Goal: Task Accomplishment & Management: Use online tool/utility

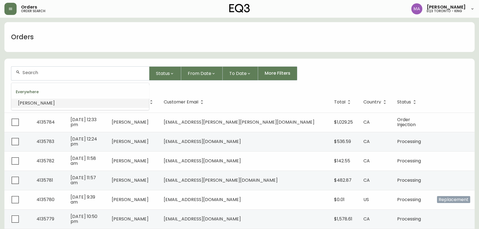
click at [72, 72] on input "text" at bounding box center [83, 72] width 122 height 5
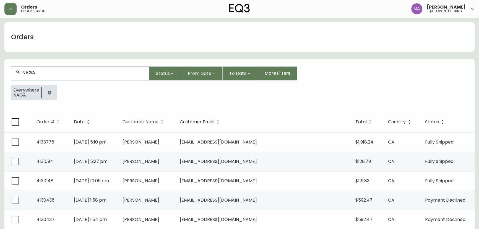
type input "NAGA"
click at [50, 91] on icon "button" at bounding box center [50, 93] width 4 height 4
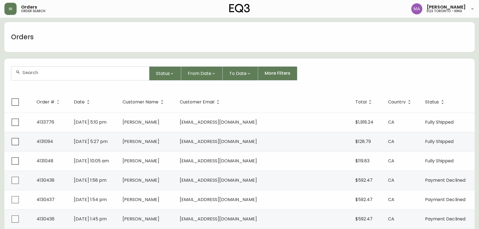
click at [45, 72] on input "text" at bounding box center [83, 72] width 122 height 5
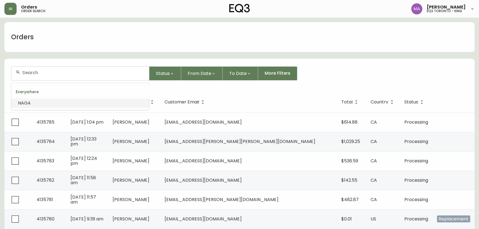
click at [55, 75] on div at bounding box center [80, 74] width 138 height 14
click at [361, 78] on div "Status From Date To Date More Filters" at bounding box center [239, 73] width 456 height 14
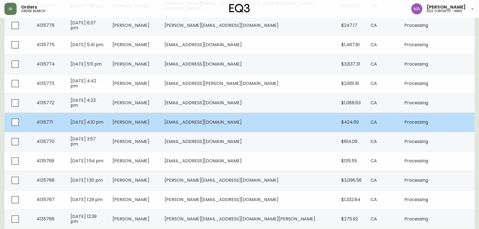
scroll to position [301, 0]
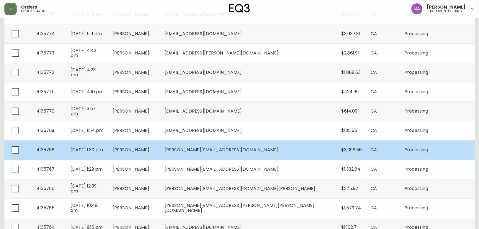
click at [160, 150] on td "[PERSON_NAME]" at bounding box center [134, 149] width 52 height 19
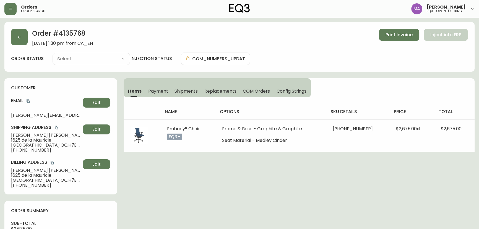
type input "Processing"
select select "PROCESSING"
click at [18, 34] on button "button" at bounding box center [19, 37] width 17 height 17
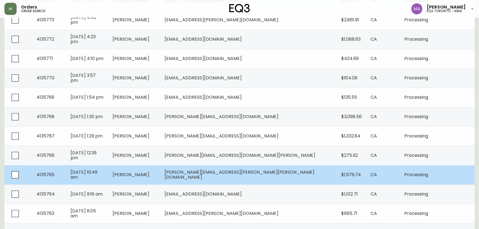
scroll to position [379, 0]
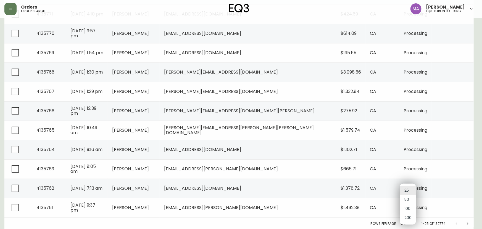
click at [408, 199] on li "50" at bounding box center [408, 199] width 16 height 9
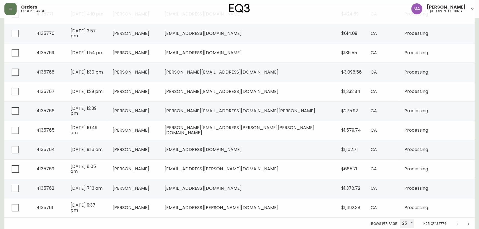
type input "50"
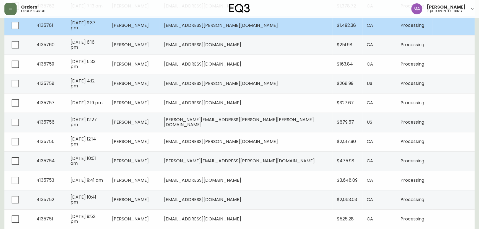
scroll to position [536, 0]
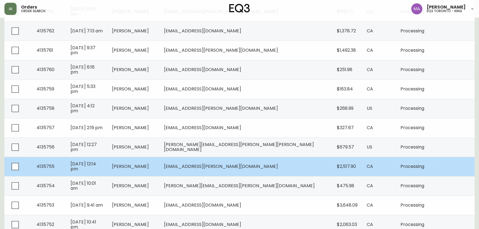
click at [159, 166] on td "[PERSON_NAME]" at bounding box center [133, 166] width 52 height 19
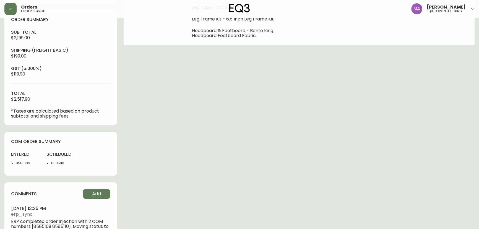
type input "Processing"
select select "PROCESSING"
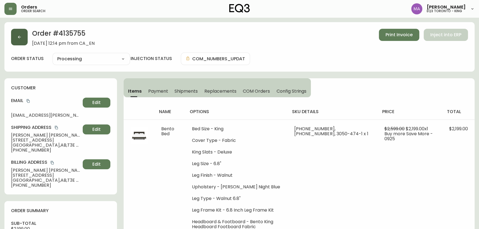
click at [13, 32] on button "button" at bounding box center [19, 37] width 17 height 17
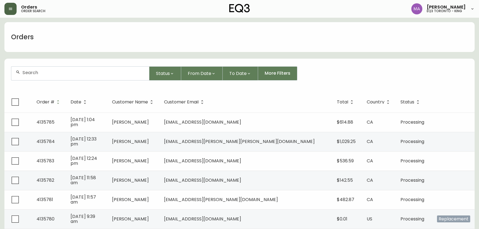
click at [11, 7] on icon "button" at bounding box center [10, 9] width 4 height 4
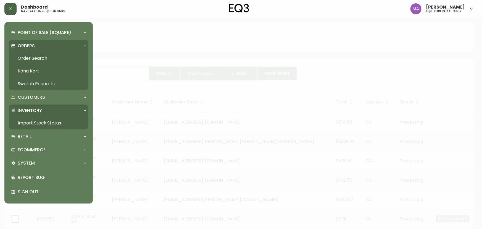
click at [41, 121] on link "Import Stock Status" at bounding box center [49, 123] width 80 height 13
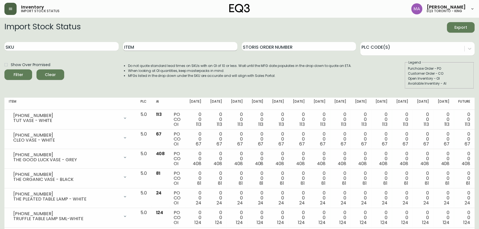
click at [146, 45] on input "Item" at bounding box center [180, 46] width 114 height 9
type input "LOOPY"
click at [4, 69] on button "Filter" at bounding box center [18, 74] width 28 height 10
